Goal: Consume media (video, audio)

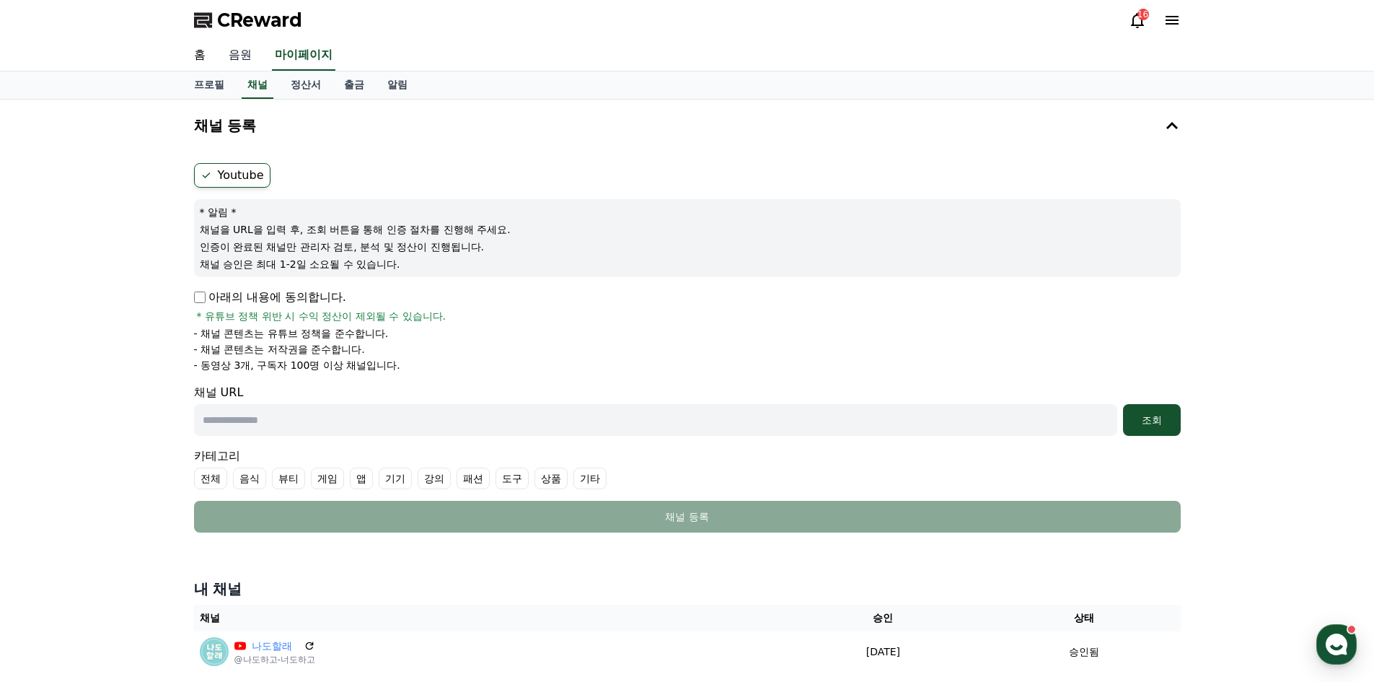
click at [252, 59] on link "음원" at bounding box center [240, 55] width 46 height 30
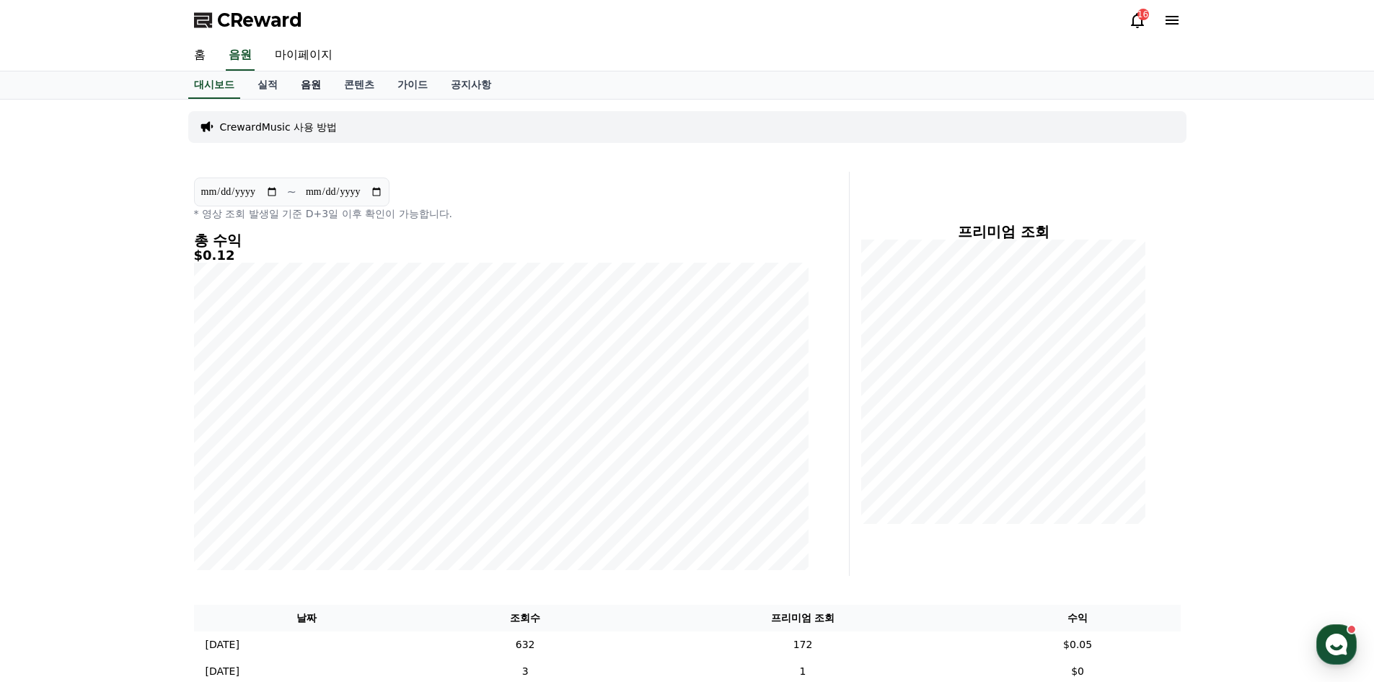
click at [317, 89] on link "음원" at bounding box center [310, 84] width 43 height 27
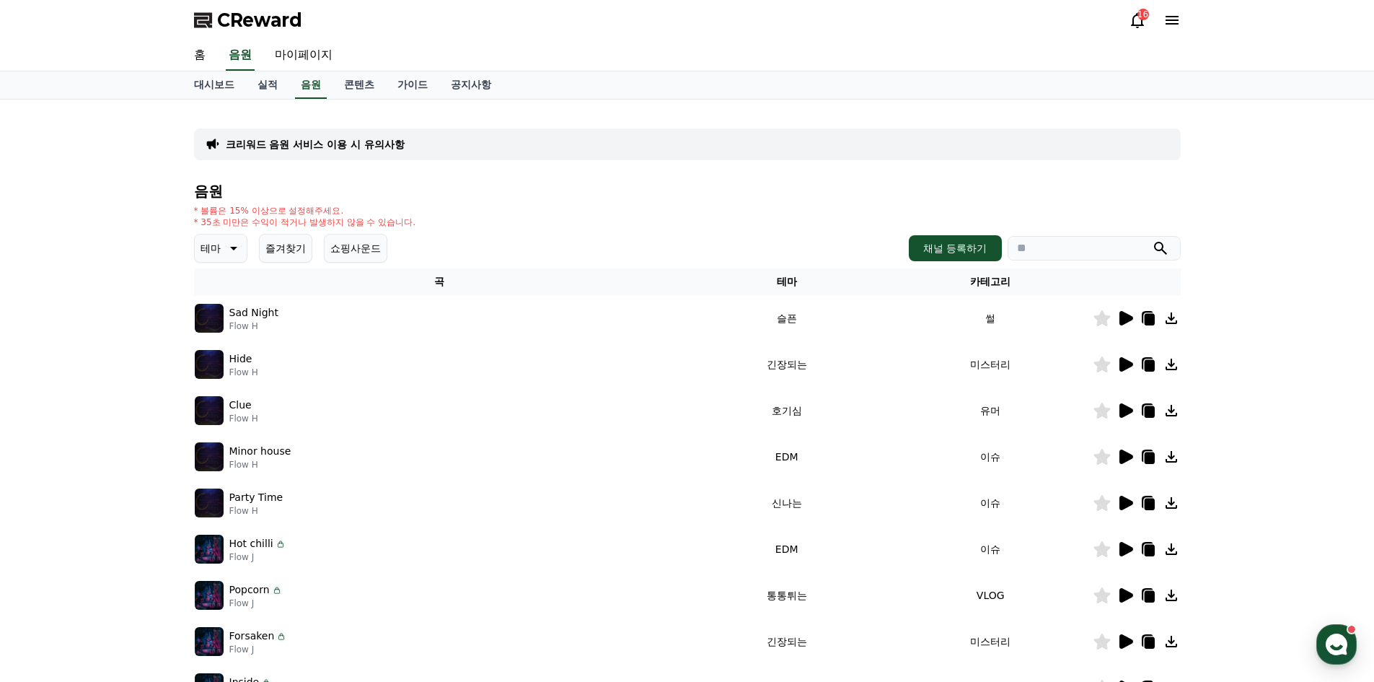
click at [226, 250] on icon at bounding box center [232, 248] width 17 height 17
click at [223, 403] on button "코믹한" at bounding box center [217, 405] width 42 height 32
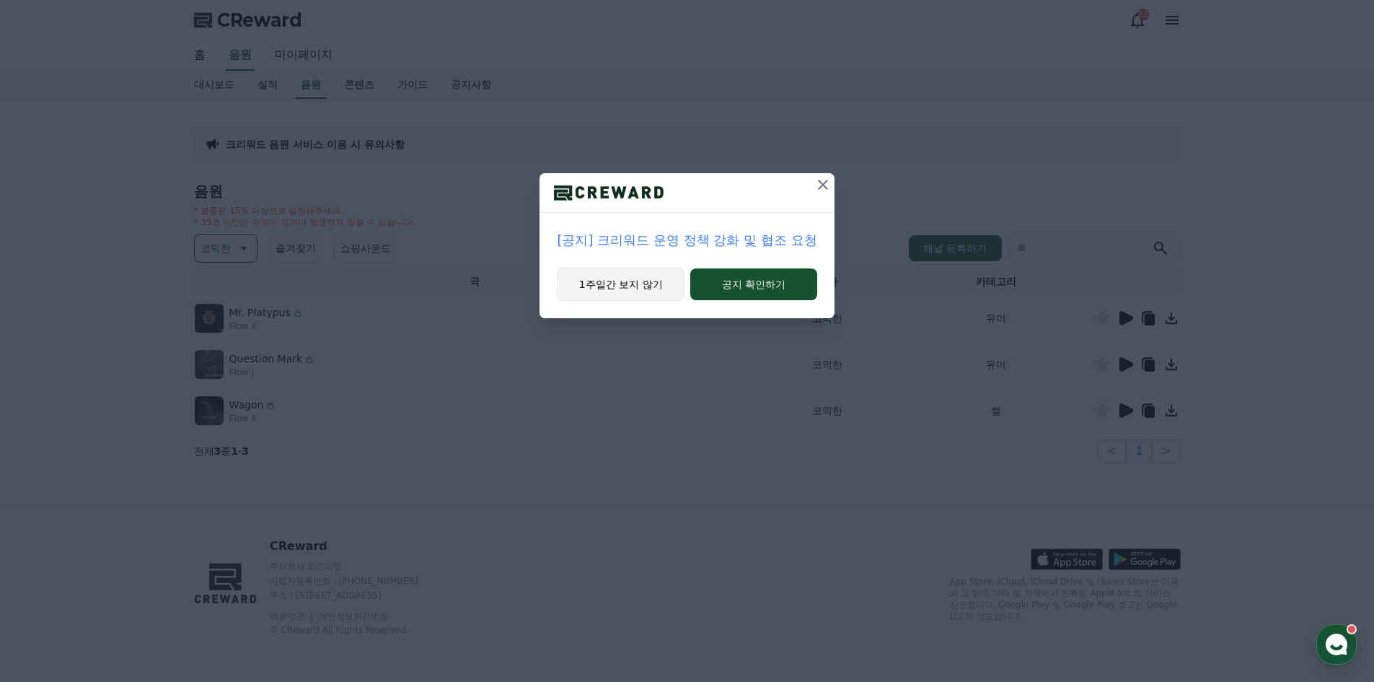
click at [657, 294] on button "1주일간 보지 않기" at bounding box center [621, 284] width 128 height 33
click at [668, 294] on button "1주일간 보지 않기" at bounding box center [624, 284] width 126 height 33
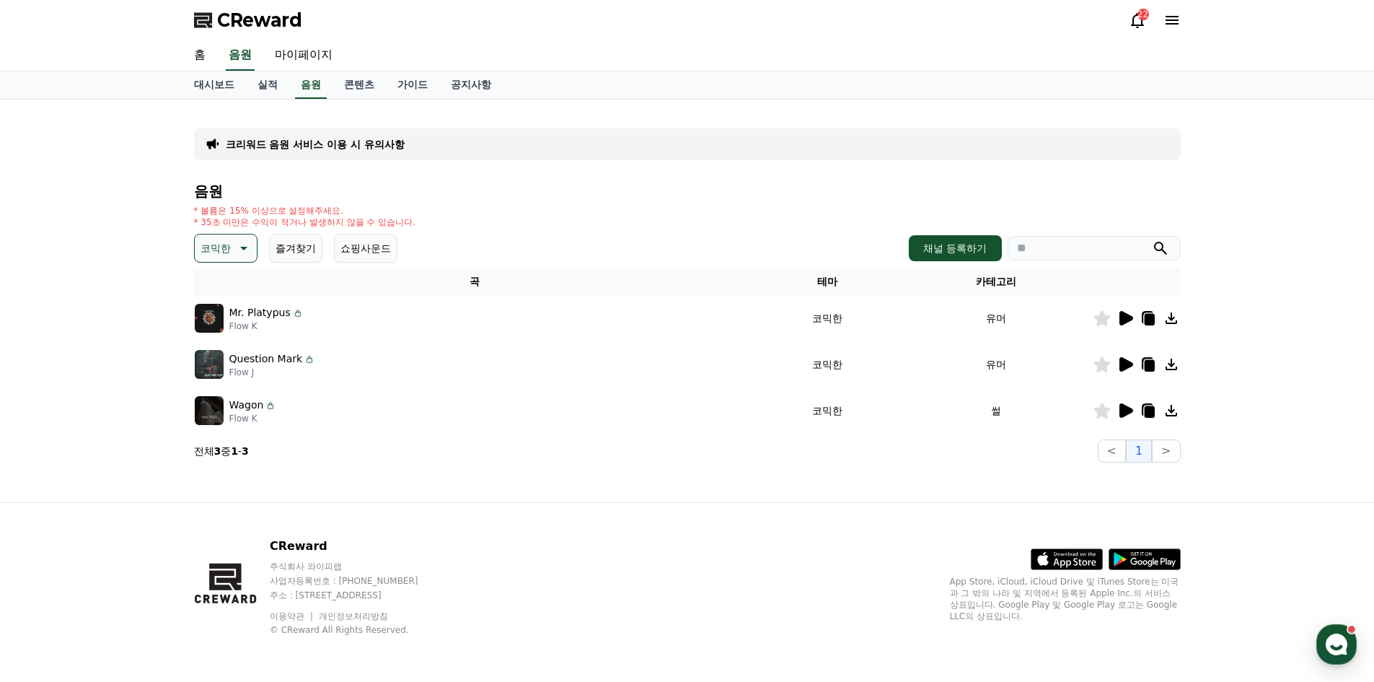
click at [1125, 316] on icon at bounding box center [1127, 318] width 14 height 14
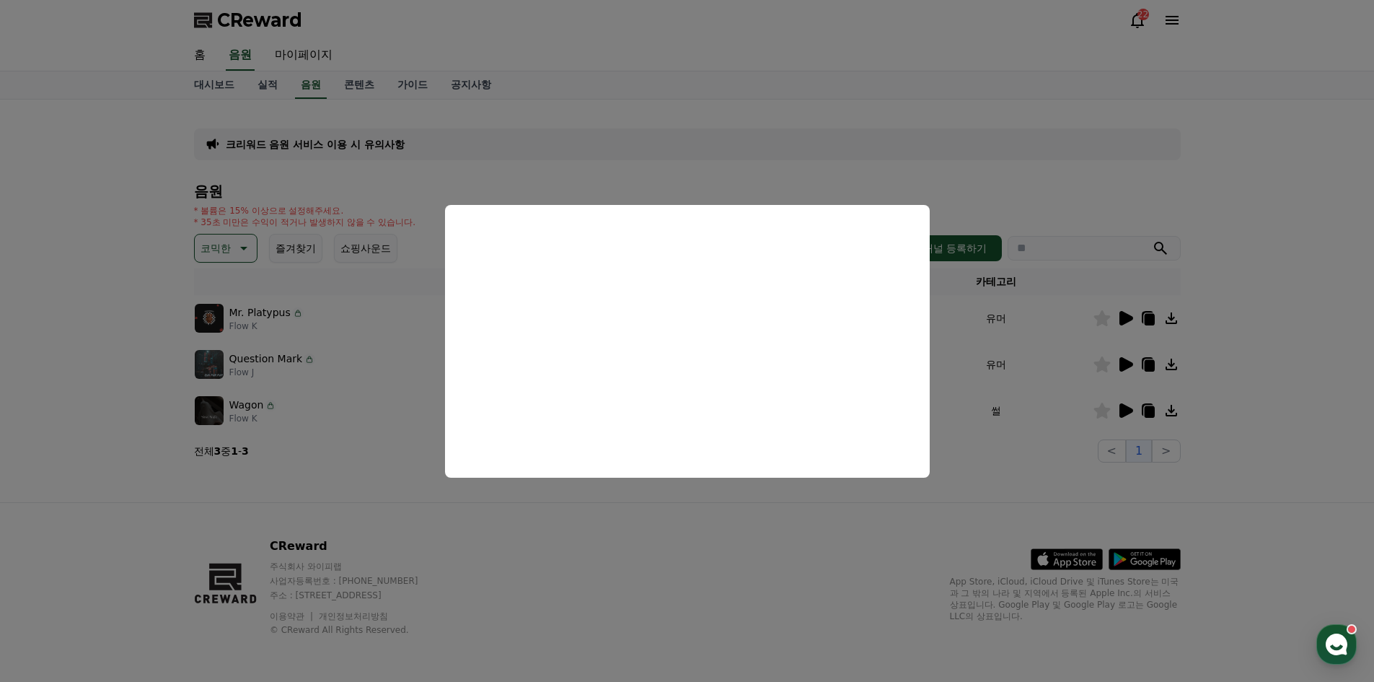
click at [974, 170] on button "close modal" at bounding box center [687, 341] width 1374 height 682
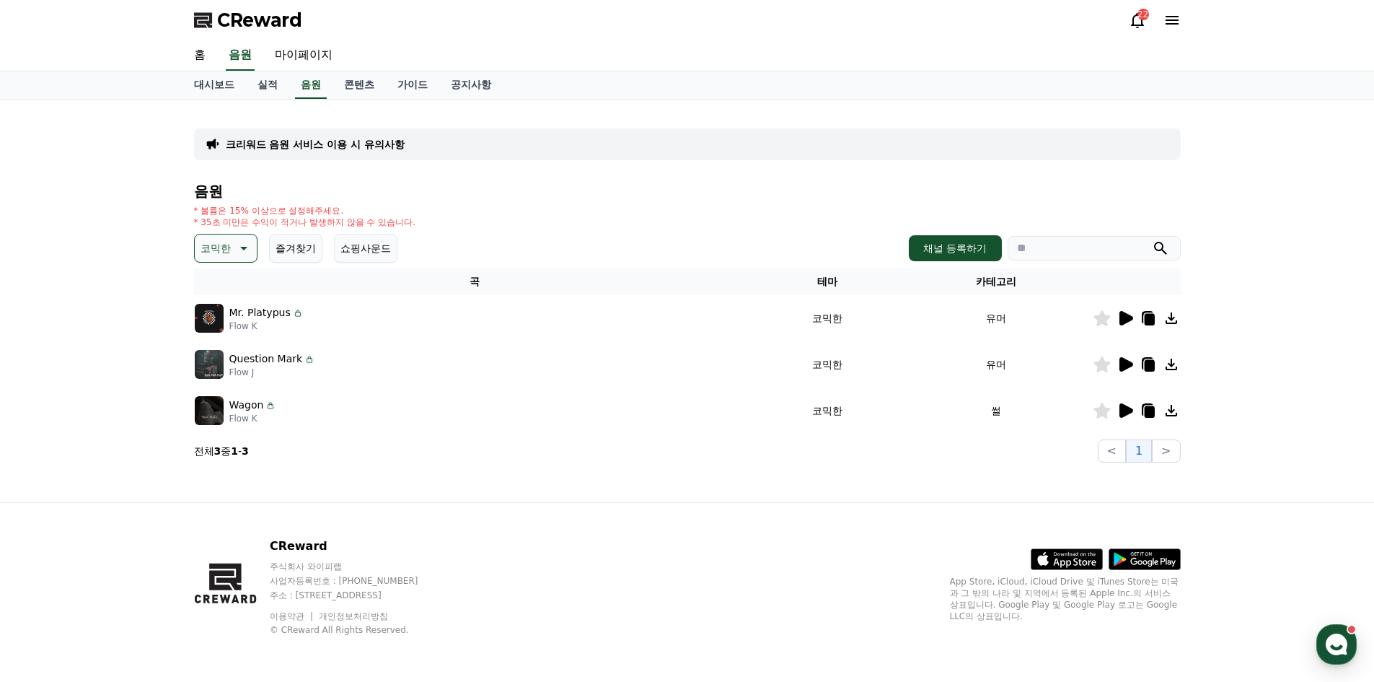
click at [1125, 364] on icon at bounding box center [1127, 364] width 14 height 14
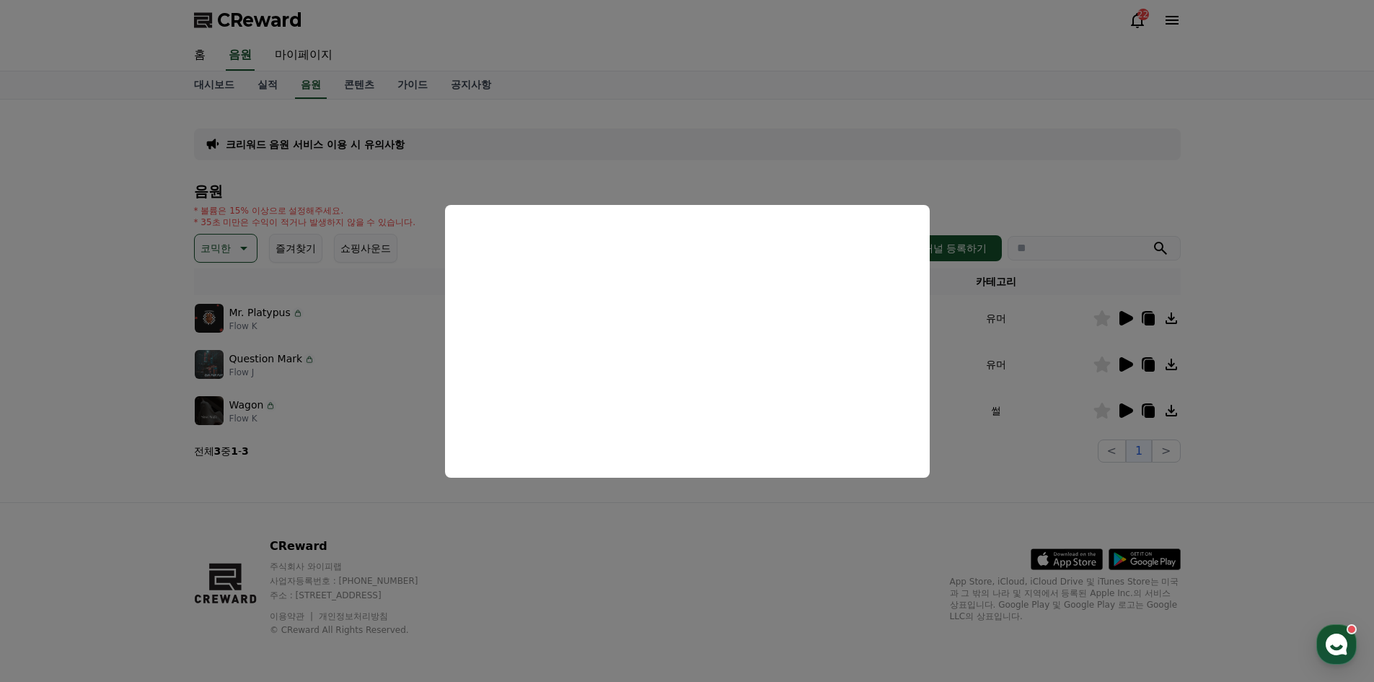
click at [879, 101] on button "close modal" at bounding box center [687, 341] width 1374 height 682
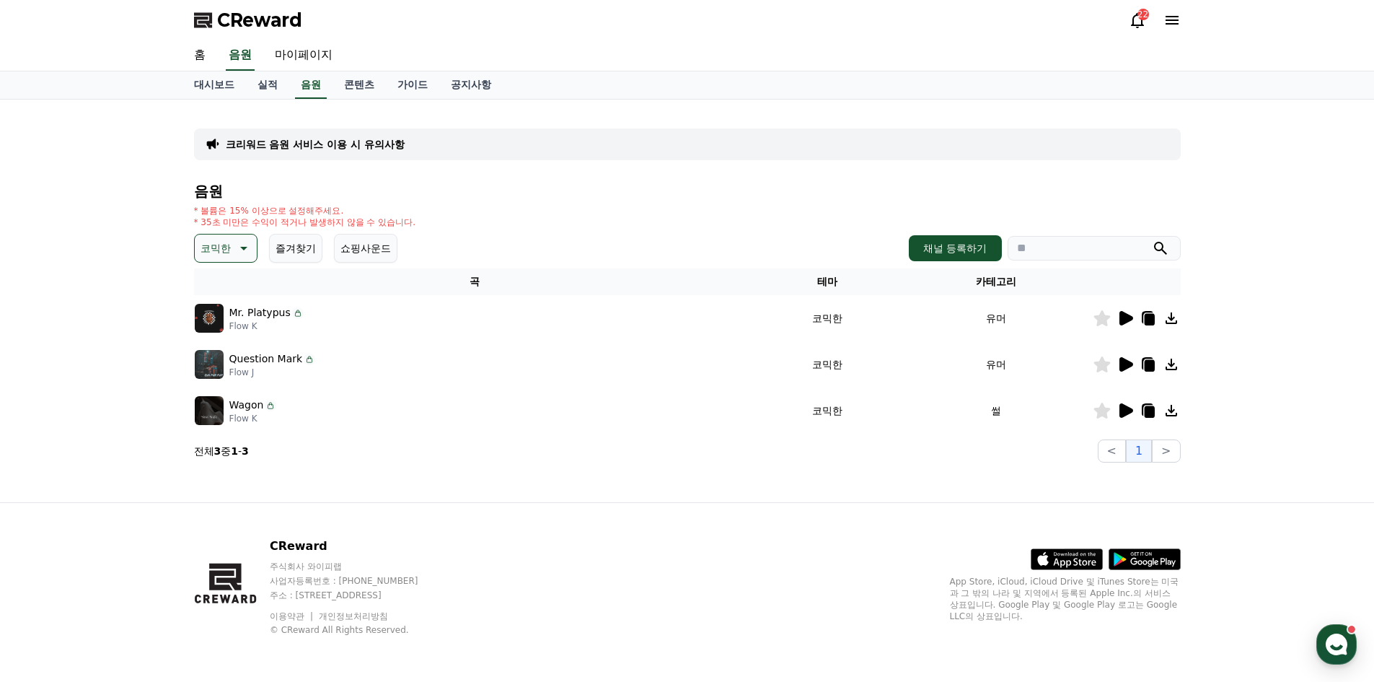
click at [1123, 409] on icon at bounding box center [1127, 410] width 14 height 14
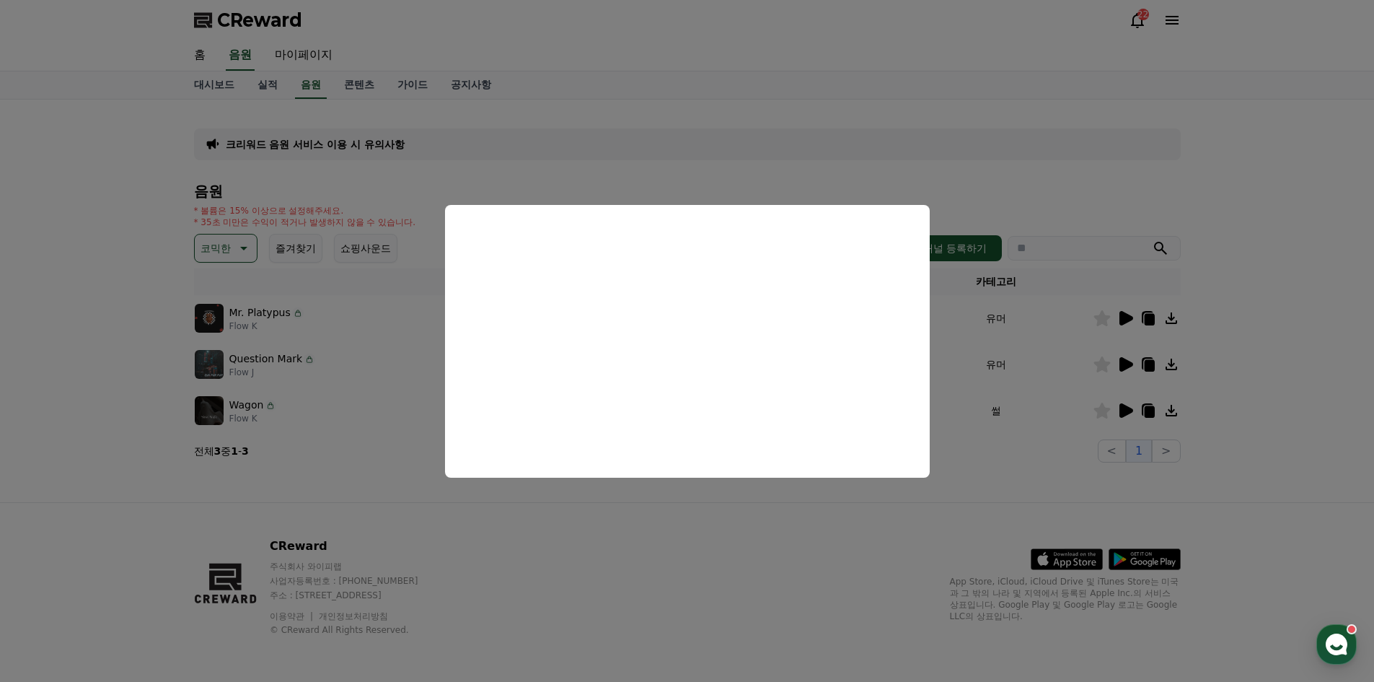
click at [842, 153] on button "close modal" at bounding box center [687, 341] width 1374 height 682
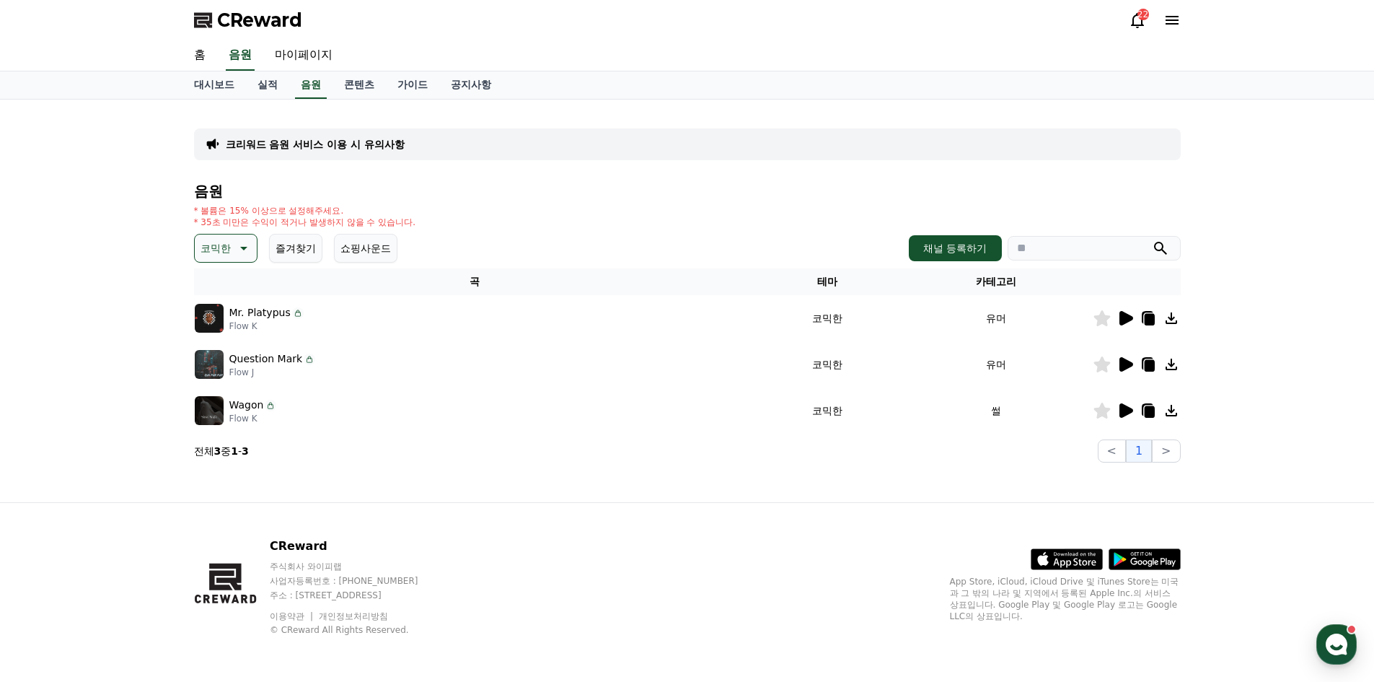
click at [1148, 409] on icon at bounding box center [1149, 412] width 10 height 12
click at [1256, 271] on div "크리워드 음원 서비스 이용 시 유의사항 음원 * 볼륨은 15% 이상으로 설정해주세요. * 35초 미만은 수익이 적거나 발생하지 않을 수 있습니…" at bounding box center [687, 301] width 1374 height 403
